Goal: Information Seeking & Learning: Learn about a topic

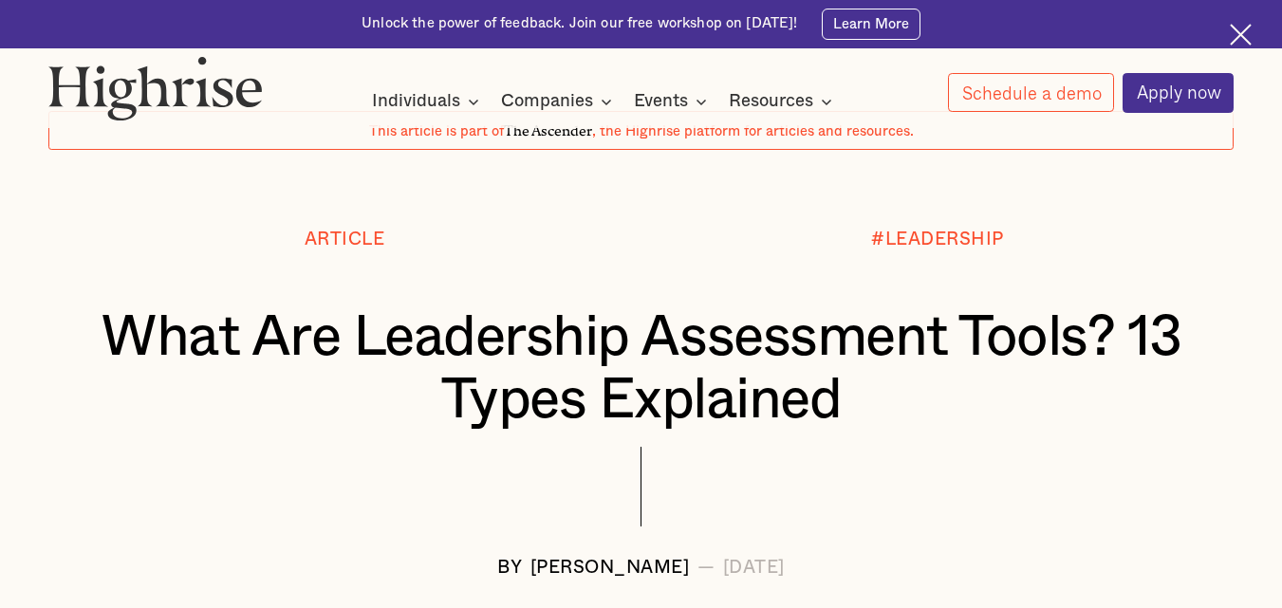
scroll to position [108, 0]
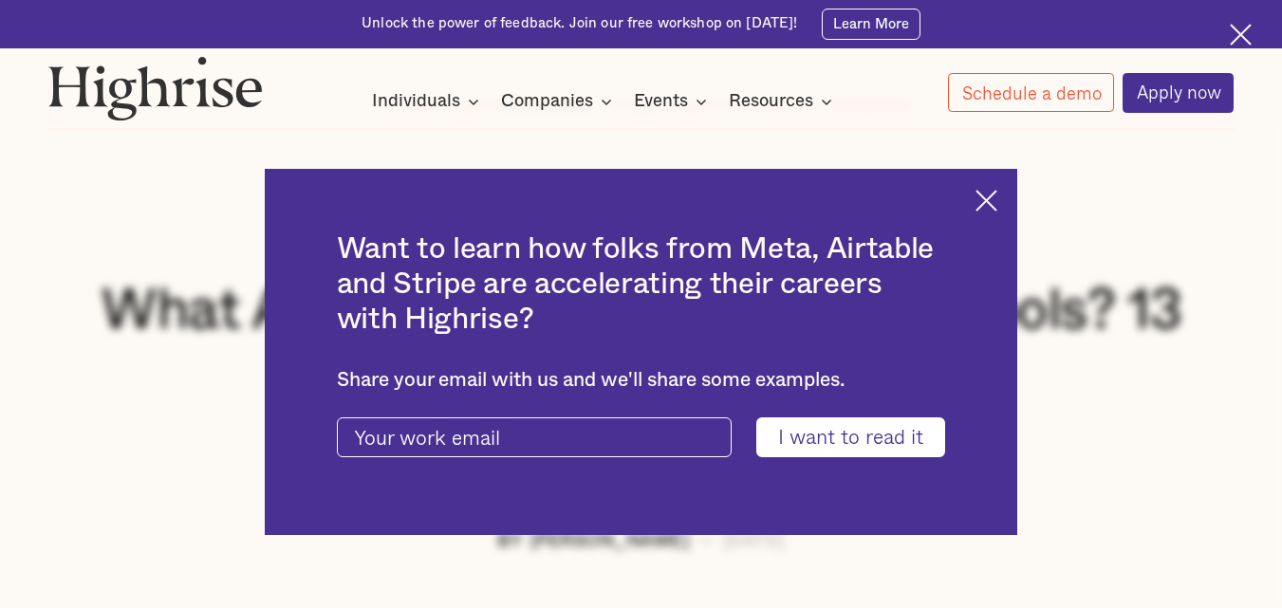
click at [997, 207] on img at bounding box center [987, 201] width 22 height 22
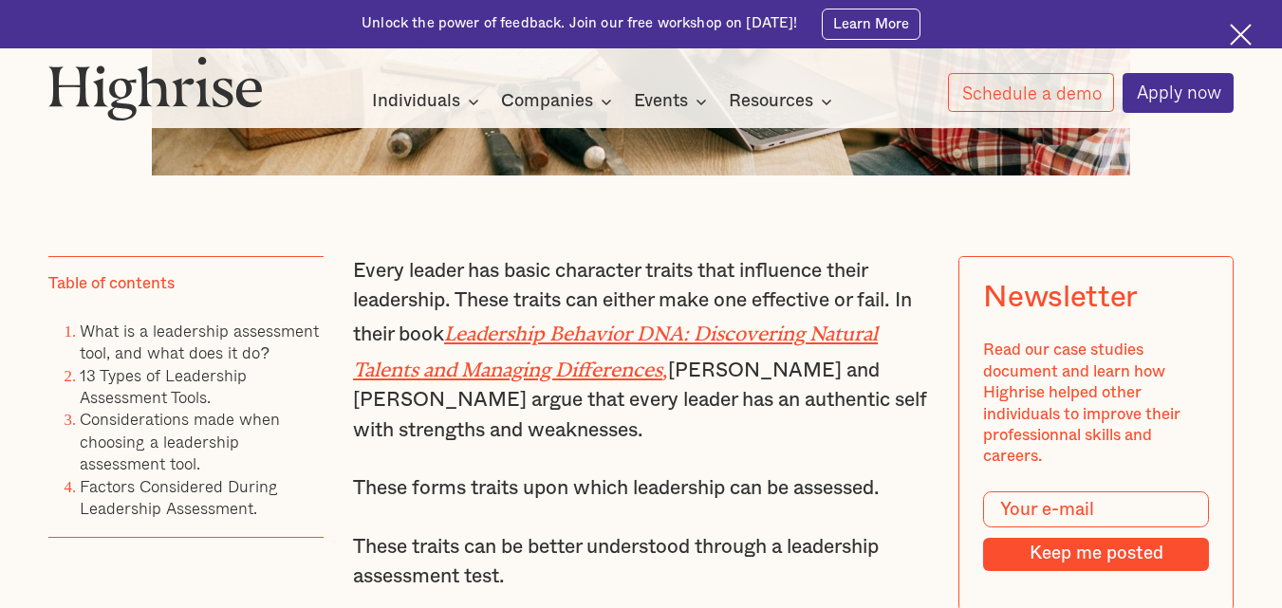
scroll to position [1111, 0]
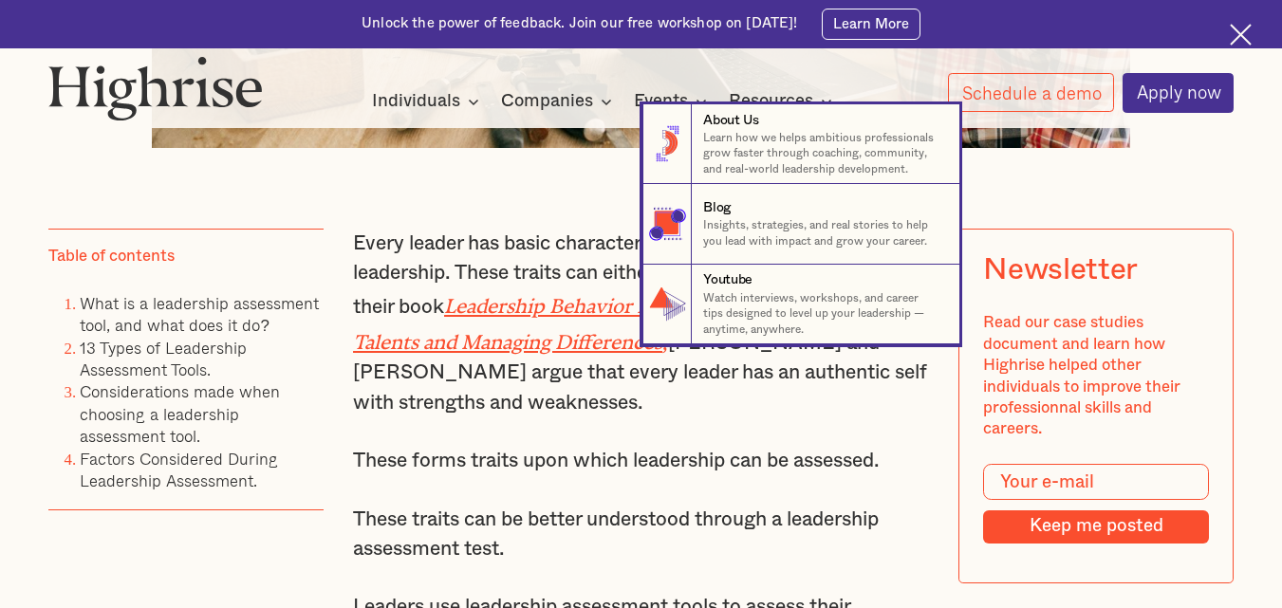
click at [171, 319] on nav "8 About Us Learn how we helps ambitious professionals grow faster through coach…" at bounding box center [641, 224] width 1282 height 240
click at [63, 314] on nav "8 About Us Learn how we helps ambitious professionals grow faster through coach…" at bounding box center [641, 224] width 1282 height 240
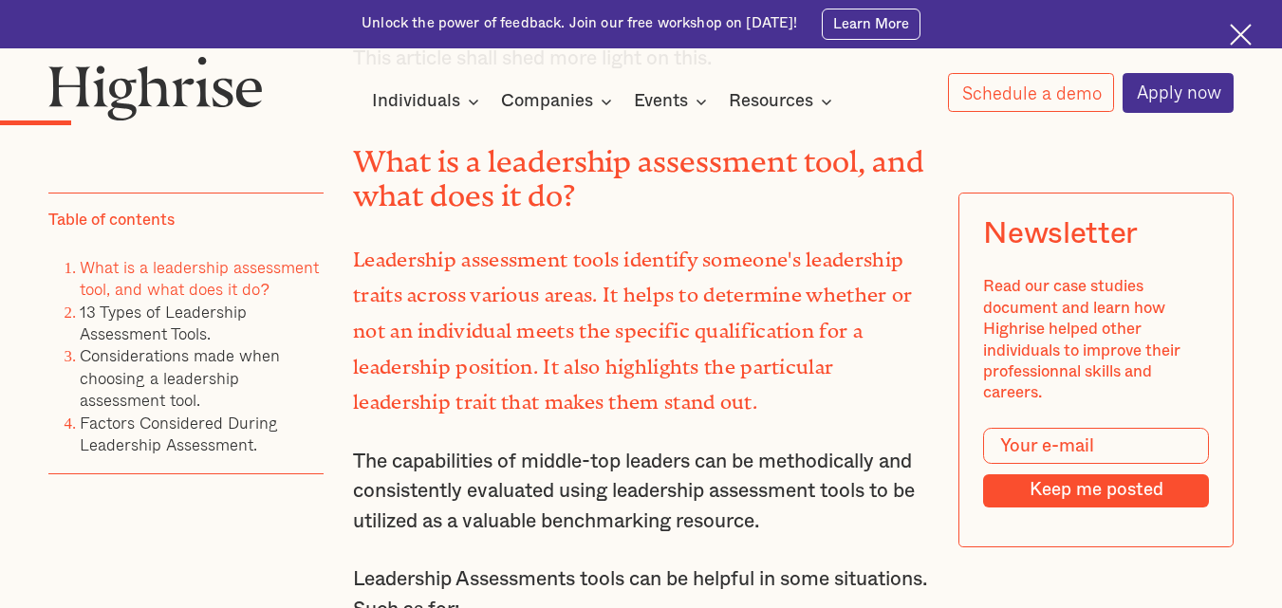
scroll to position [1951, 0]
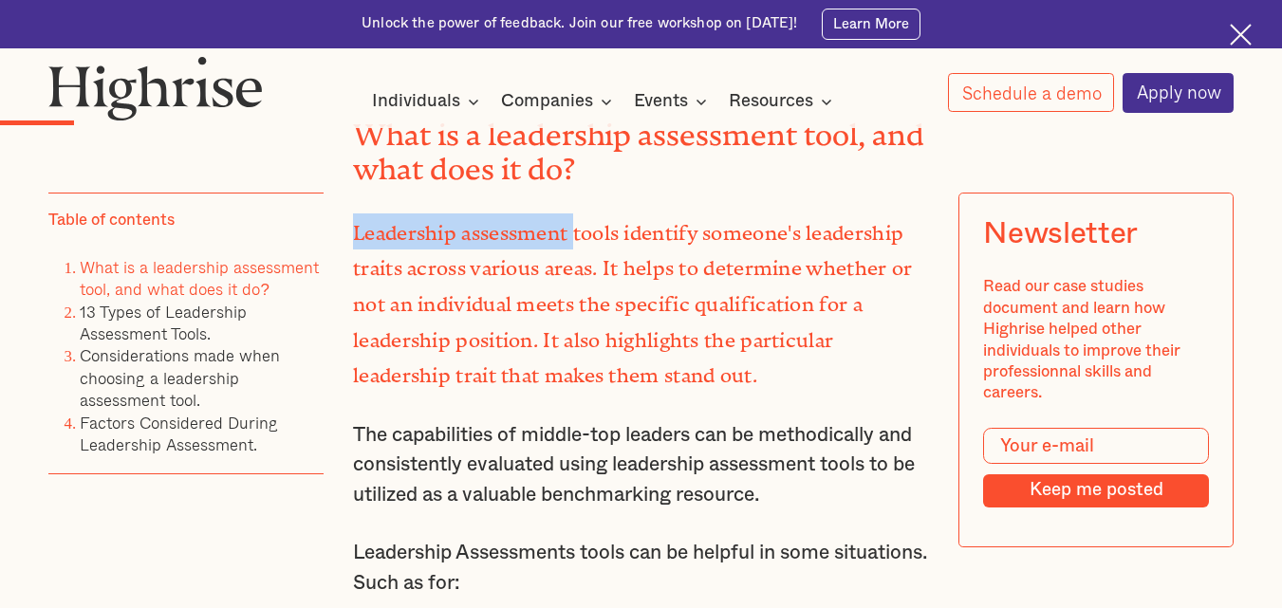
drag, startPoint x: 356, startPoint y: 239, endPoint x: 572, endPoint y: 240, distance: 216.4
click at [572, 240] on strong "Leadership assessment tools identify someone's leadership traits across various…" at bounding box center [632, 300] width 559 height 156
click at [683, 382] on p "Leadership assessment tools identify someone's leadership traits across various…" at bounding box center [641, 303] width 576 height 178
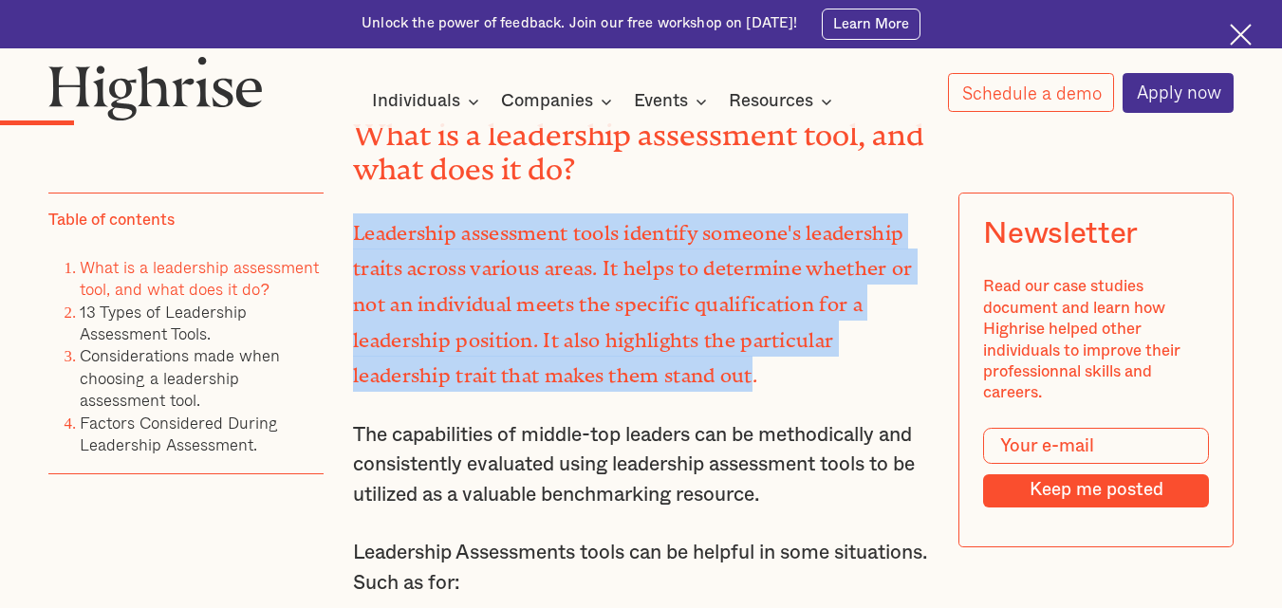
drag, startPoint x: 757, startPoint y: 372, endPoint x: 355, endPoint y: 246, distance: 421.7
click at [355, 246] on strong "Leadership assessment tools identify someone's leadership traits across various…" at bounding box center [632, 300] width 559 height 156
copy strong "Leadership assessment tools identify someone's leadership traits across various…"
